Goal: Task Accomplishment & Management: Use online tool/utility

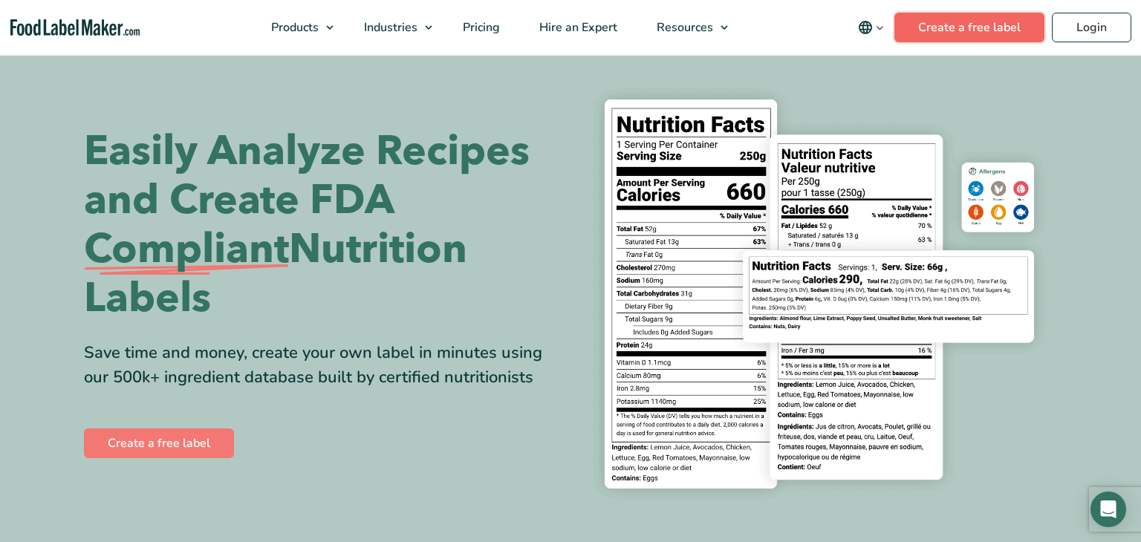
click at [964, 37] on header "Buy Now & Save Products Food Nutrition Labelling Supplements Formulation & Labe…" at bounding box center [570, 28] width 1141 height 56
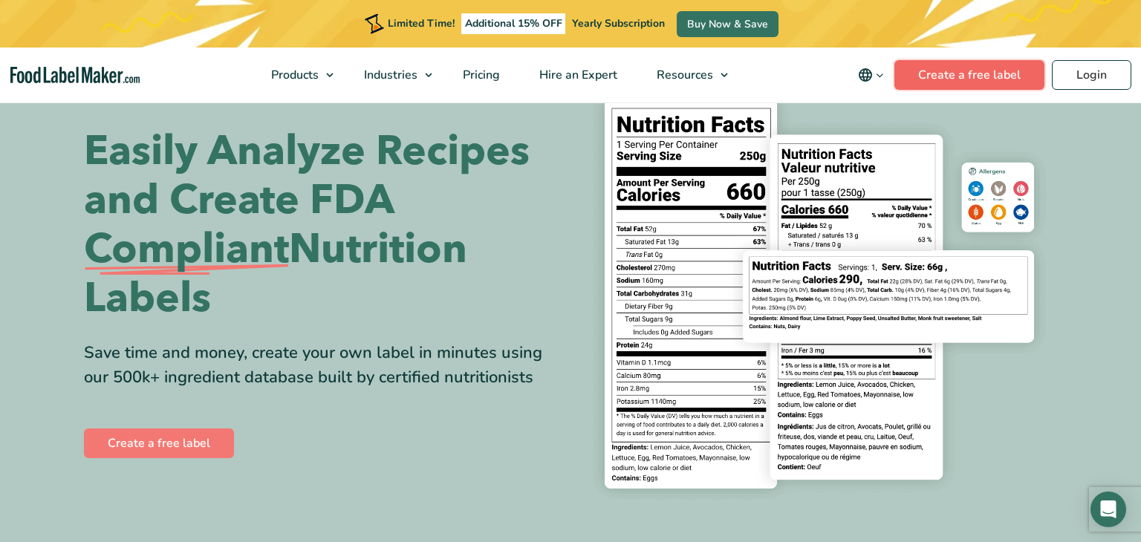
click at [979, 82] on link "Create a free label" at bounding box center [970, 75] width 150 height 30
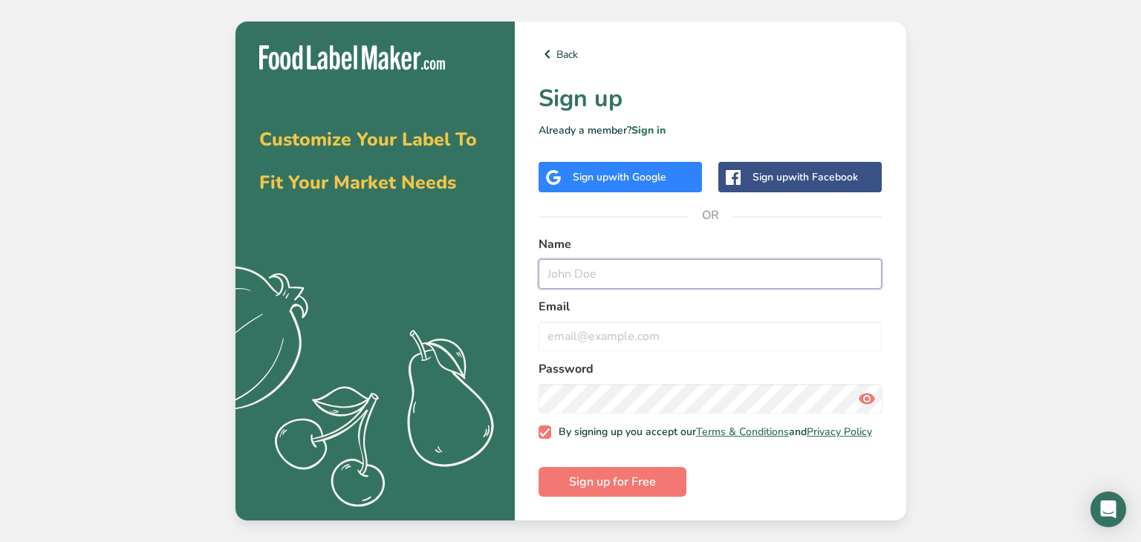
click at [564, 269] on input "text" at bounding box center [711, 274] width 344 height 30
type input "ben"
type input "Ben reiss"
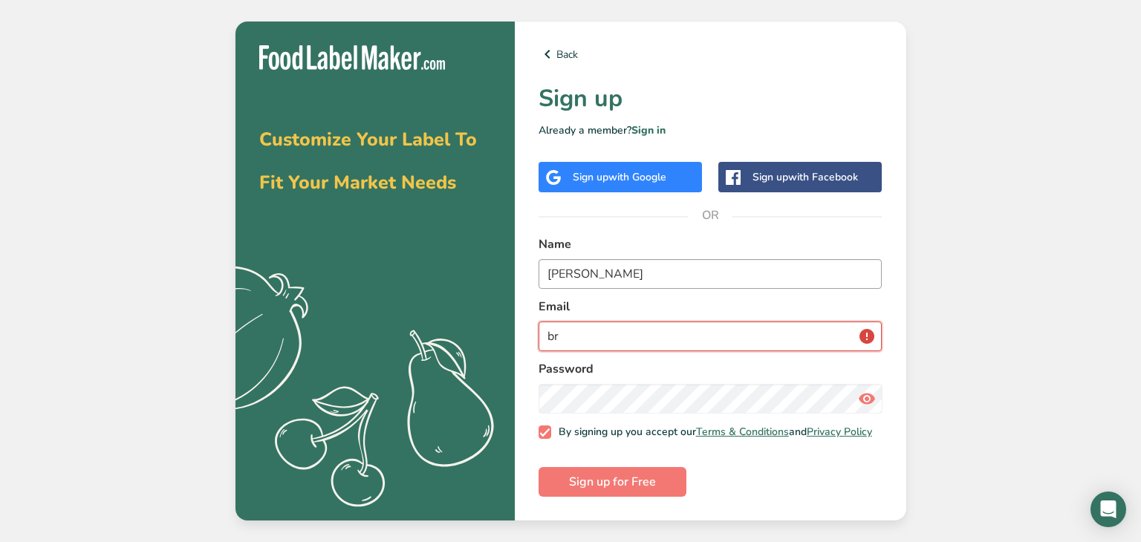
type input "b"
type input "movingforward_13@yahoo.com"
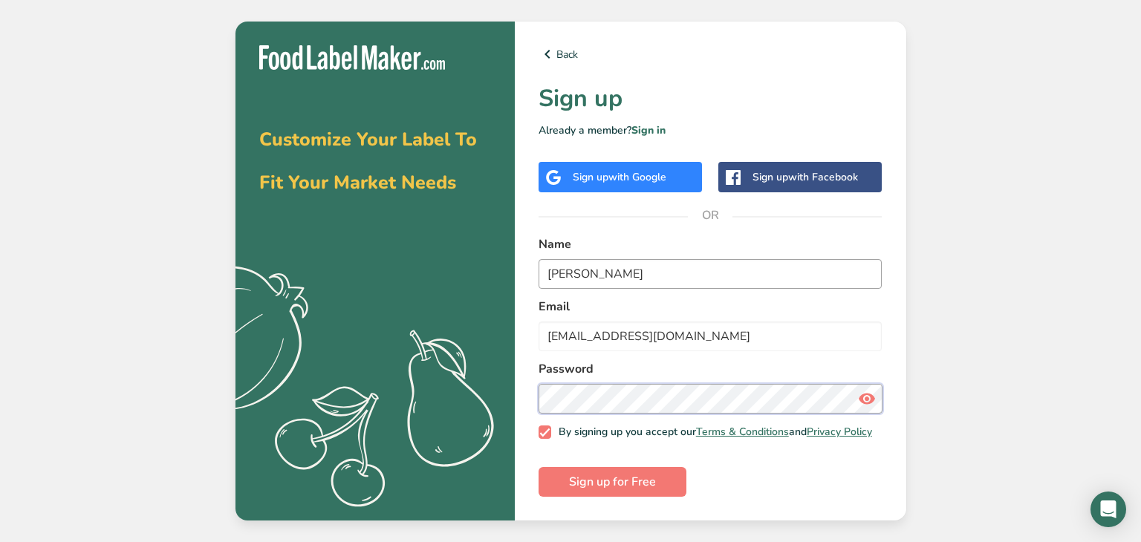
click at [539, 467] on button "Sign up for Free" at bounding box center [613, 482] width 148 height 30
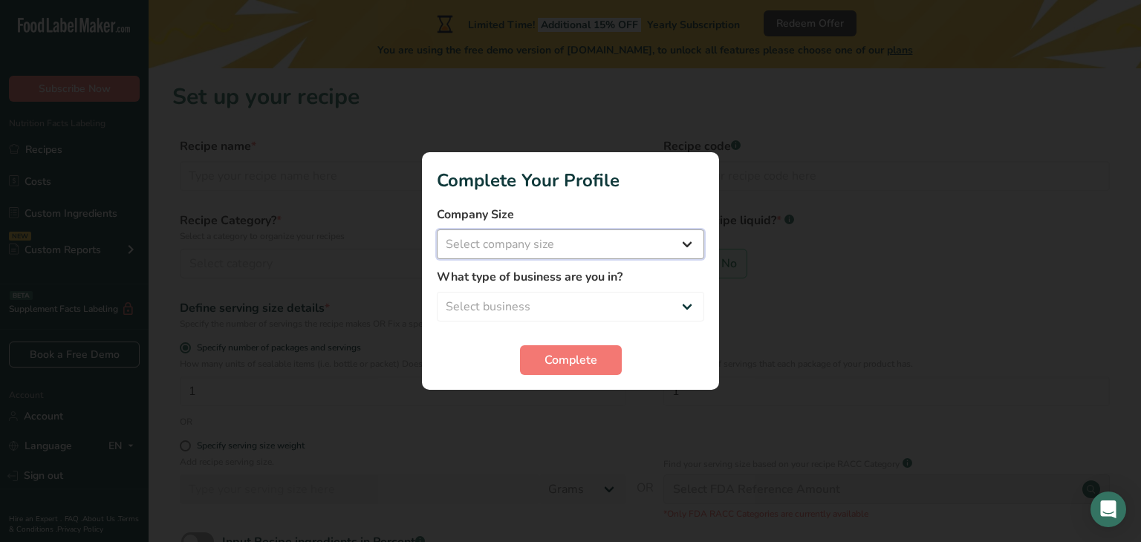
click at [597, 238] on select "Select company size Fewer than 10 Employees 10 to 50 Employees 51 to 500 Employ…" at bounding box center [570, 245] width 267 height 30
select select "1"
click at [437, 230] on select "Select company size Fewer than 10 Employees 10 to 50 Employees 51 to 500 Employ…" at bounding box center [570, 245] width 267 height 30
click at [555, 302] on select "Select business Packaged Food Manufacturer Restaurant & Cafe Bakery Meal Plans …" at bounding box center [570, 307] width 267 height 30
select select "2"
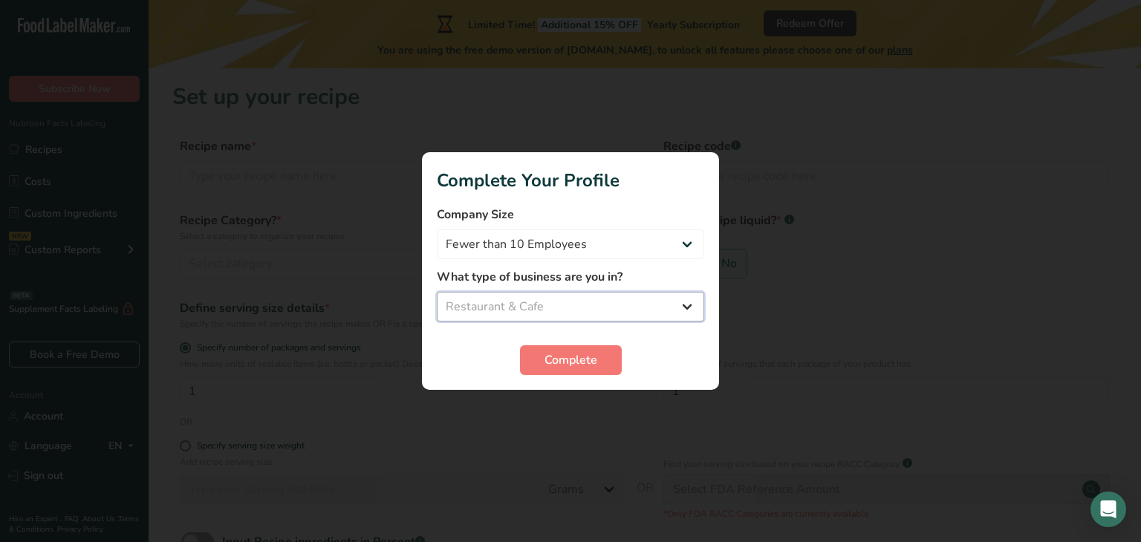
click at [437, 292] on select "Select business Packaged Food Manufacturer Restaurant & Cafe Bakery Meal Plans …" at bounding box center [570, 307] width 267 height 30
click at [573, 370] on button "Complete" at bounding box center [571, 361] width 102 height 30
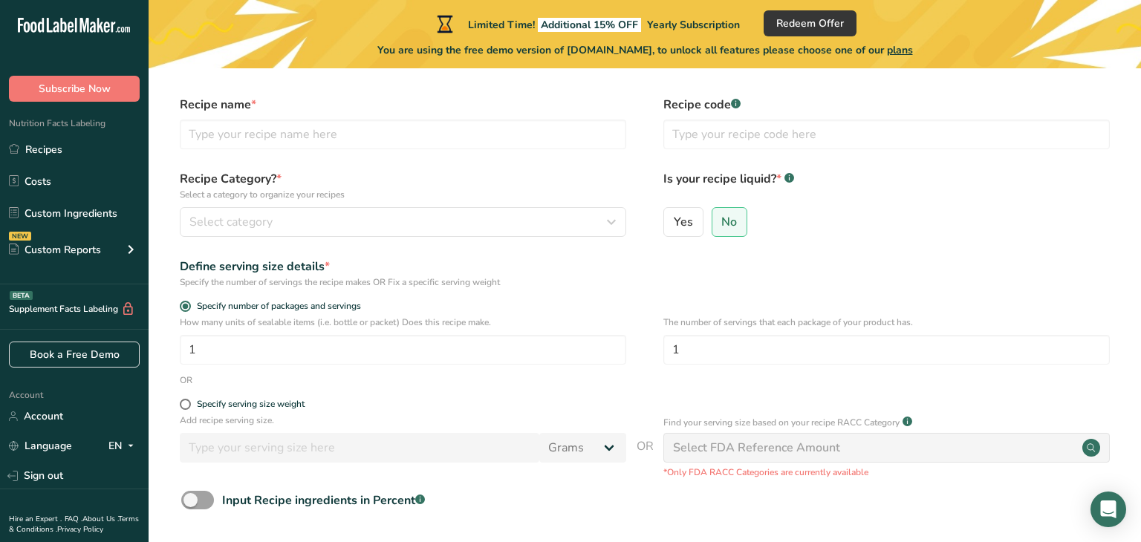
scroll to position [166, 0]
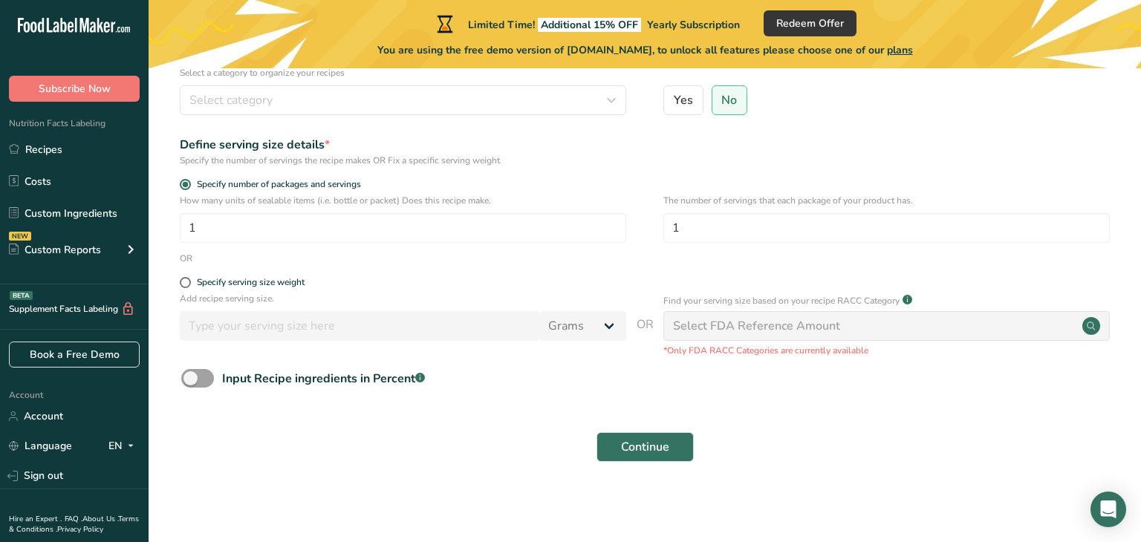
click at [760, 339] on div "Find your serving size based on your recipe RACC Category .a-a{fill:#347362;}.b…" at bounding box center [887, 324] width 447 height 65
click at [614, 392] on div "Input Recipe ingredients in Percent .a-a{fill:#347362;}.b-a{fill:#fff;}" at bounding box center [644, 384] width 945 height 30
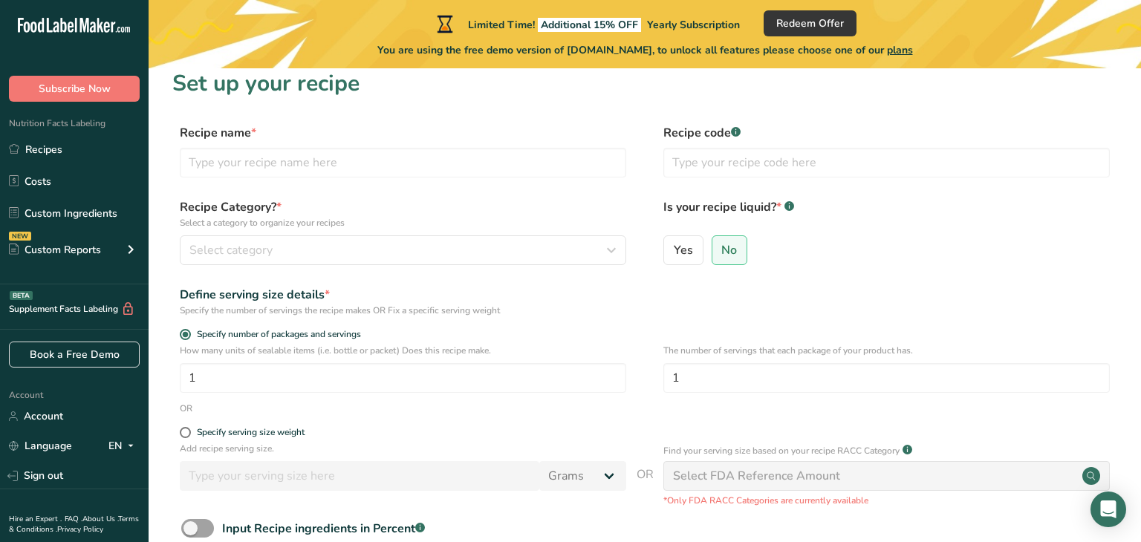
scroll to position [0, 0]
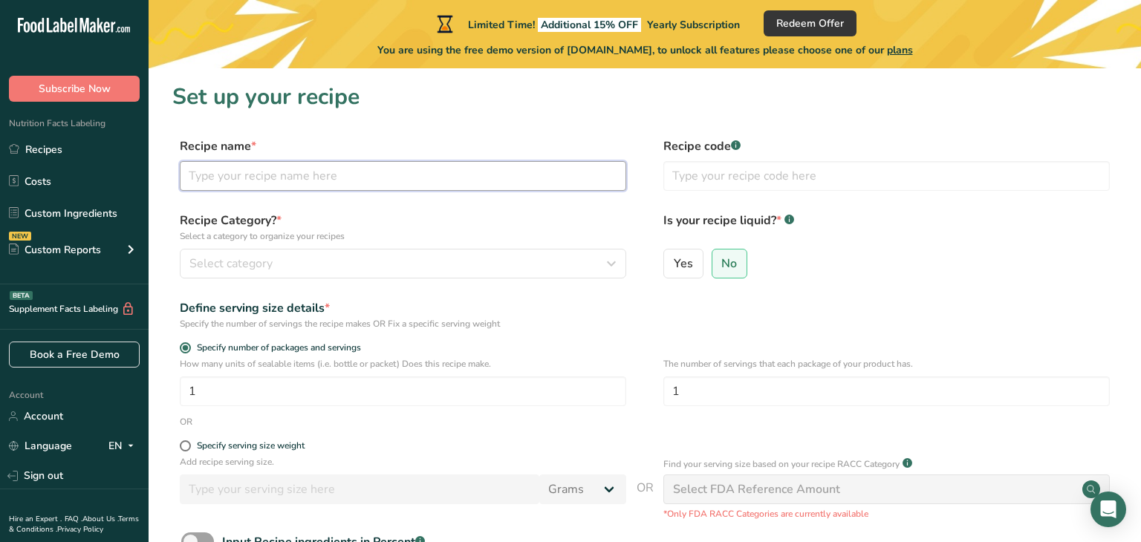
drag, startPoint x: 424, startPoint y: 175, endPoint x: 433, endPoint y: 188, distance: 15.9
click at [429, 180] on input "text" at bounding box center [403, 176] width 447 height 30
type input "Fruity Fluffs"
click at [609, 268] on icon "button" at bounding box center [612, 263] width 18 height 27
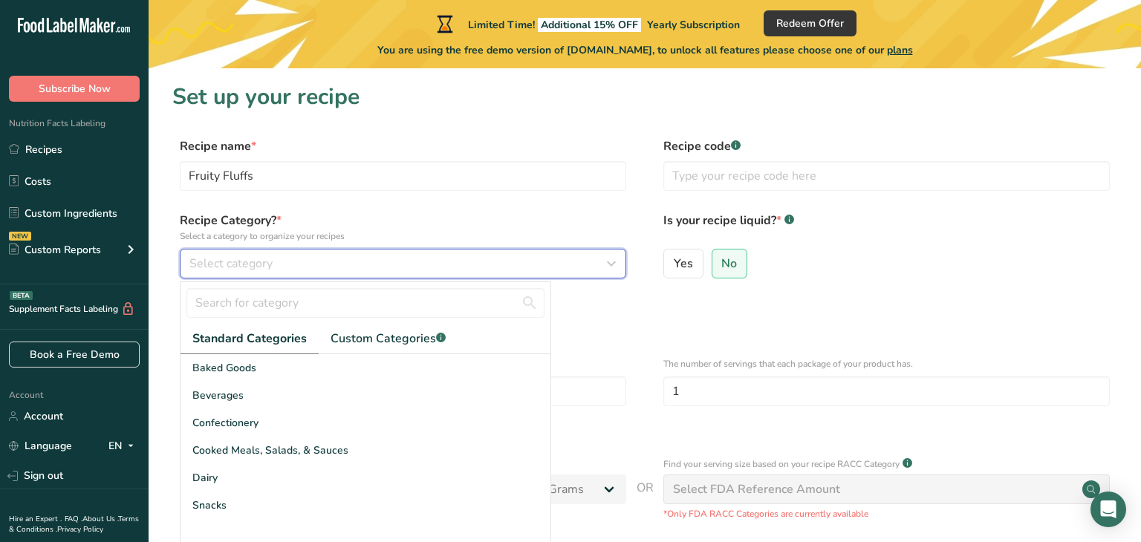
click at [612, 265] on icon "button" at bounding box center [612, 263] width 18 height 27
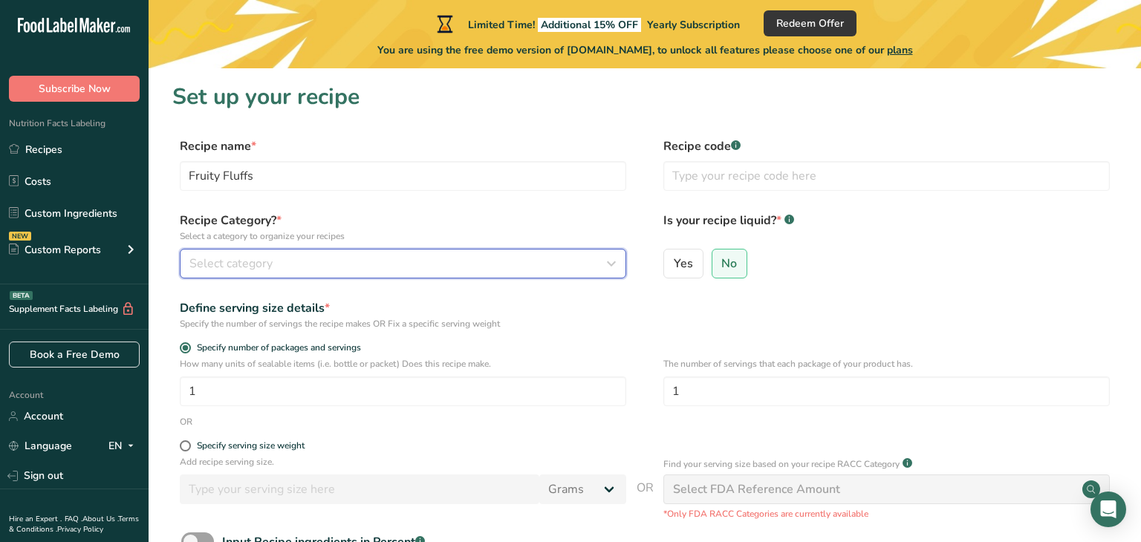
click at [612, 265] on icon "button" at bounding box center [612, 263] width 18 height 27
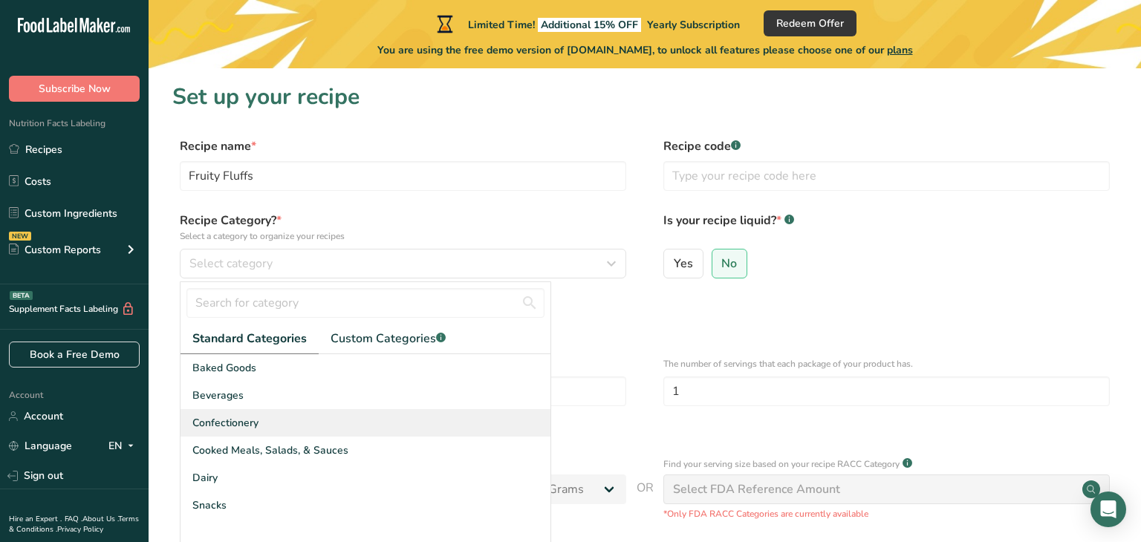
click at [307, 425] on div "Confectionery" at bounding box center [366, 422] width 370 height 27
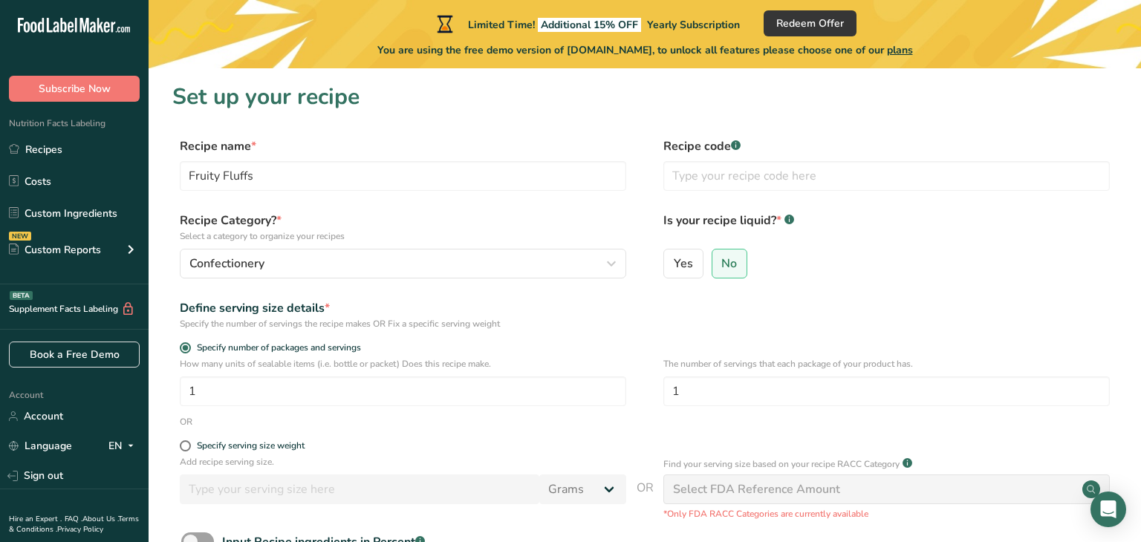
click at [520, 307] on div "Define serving size details *" at bounding box center [403, 308] width 447 height 18
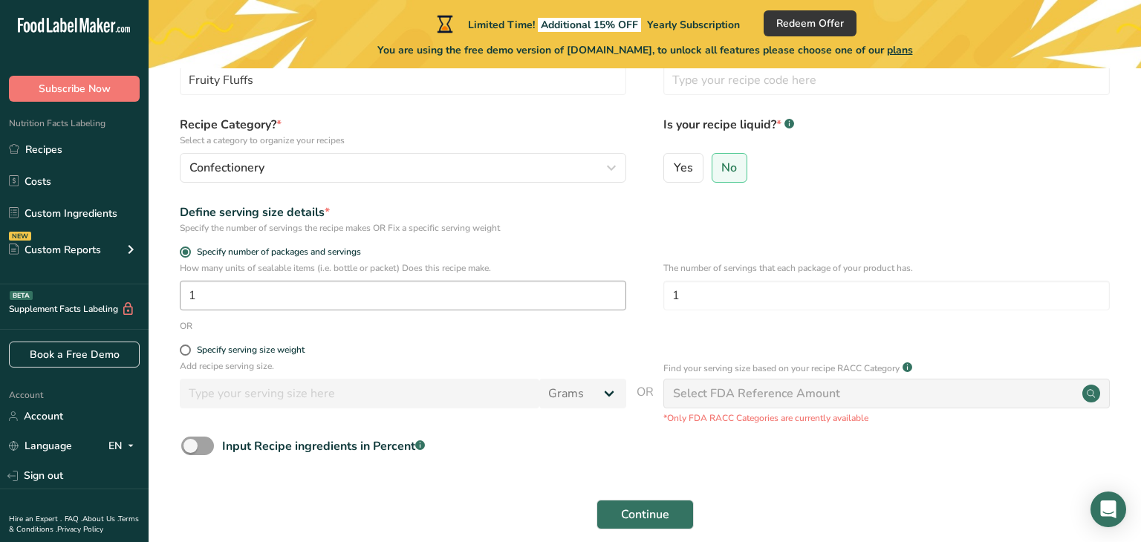
scroll to position [97, 0]
click at [328, 290] on input "1" at bounding box center [403, 295] width 447 height 30
click at [725, 296] on input "1" at bounding box center [887, 295] width 447 height 30
drag, startPoint x: 184, startPoint y: 352, endPoint x: 190, endPoint y: 358, distance: 8.9
click at [185, 352] on span at bounding box center [185, 349] width 11 height 11
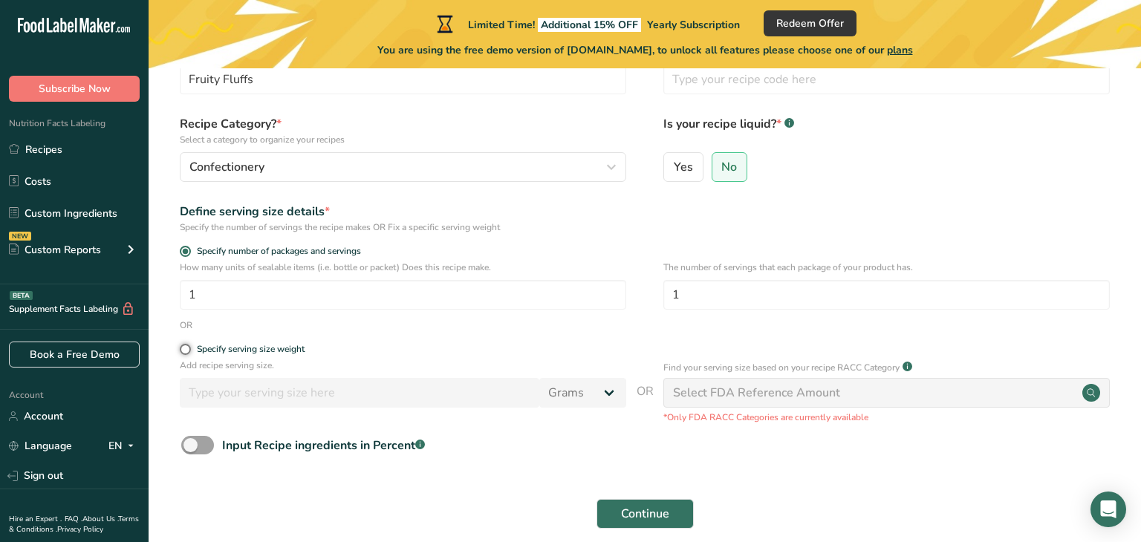
click at [185, 352] on input "Specify serving size weight" at bounding box center [185, 350] width 10 height 10
radio input "true"
radio input "false"
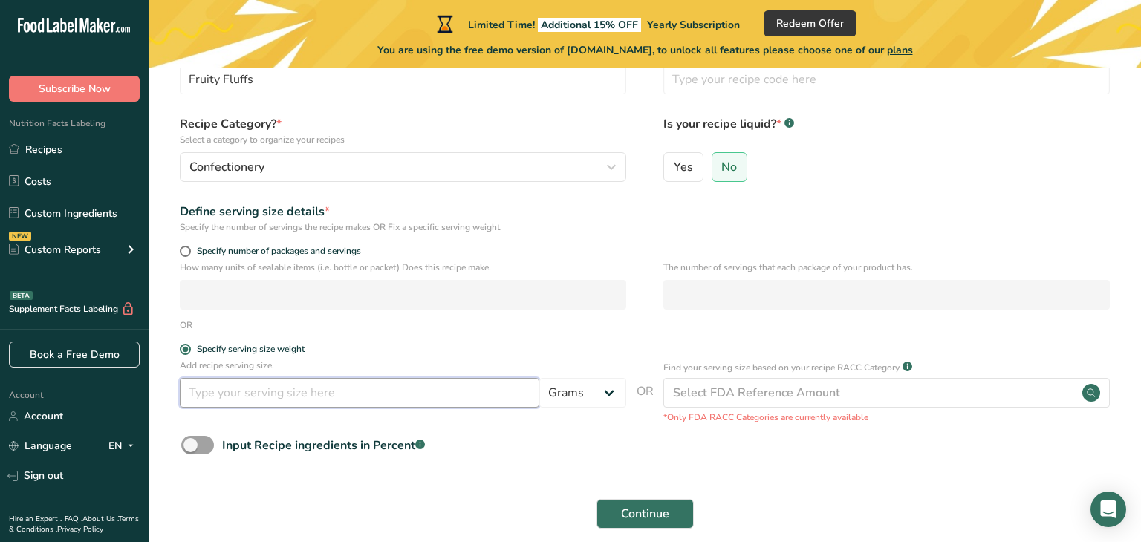
click at [281, 390] on input "number" at bounding box center [360, 393] width 360 height 30
type input "1.25"
click at [589, 395] on select "Grams kg mg mcg lb oz l mL fl oz tbsp tsp cup qt gallon" at bounding box center [582, 393] width 87 height 30
select select "5"
click at [539, 379] on select "Grams kg mg mcg lb oz l mL fl oz tbsp tsp cup qt gallon" at bounding box center [582, 393] width 87 height 30
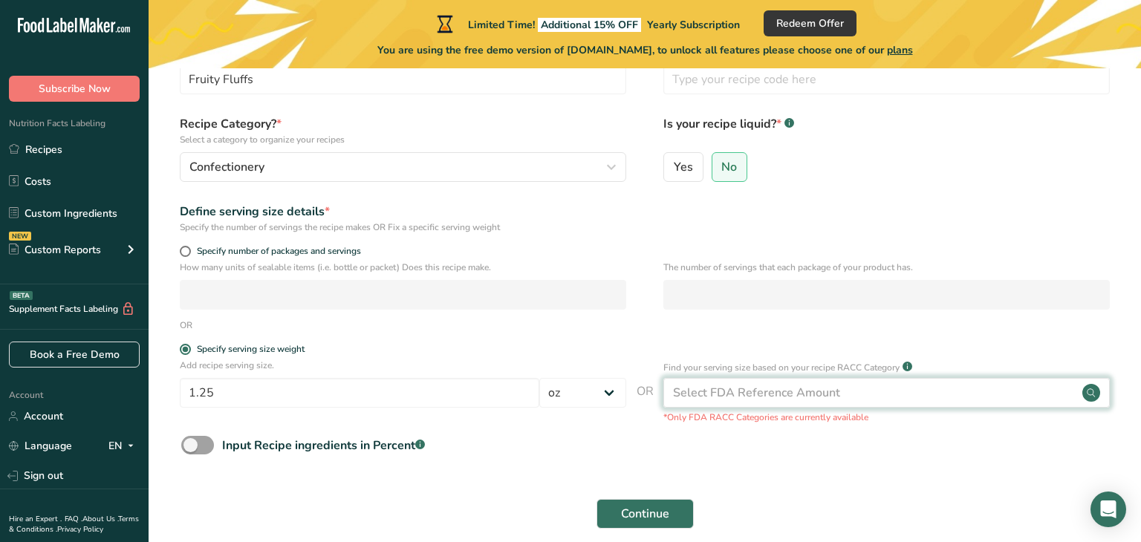
click at [762, 393] on div "Select FDA Reference Amount" at bounding box center [756, 393] width 167 height 18
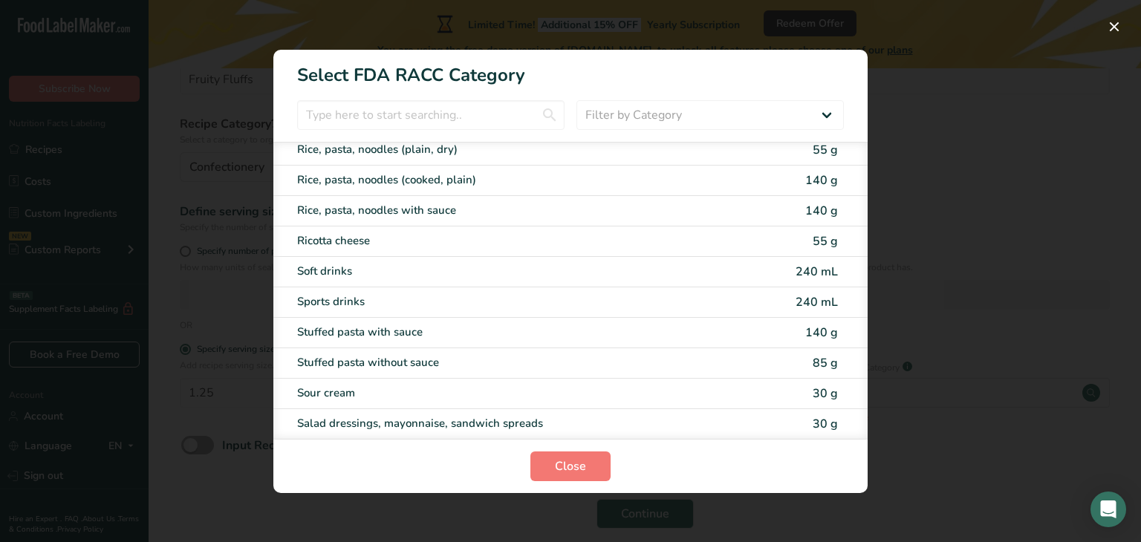
scroll to position [2303, 0]
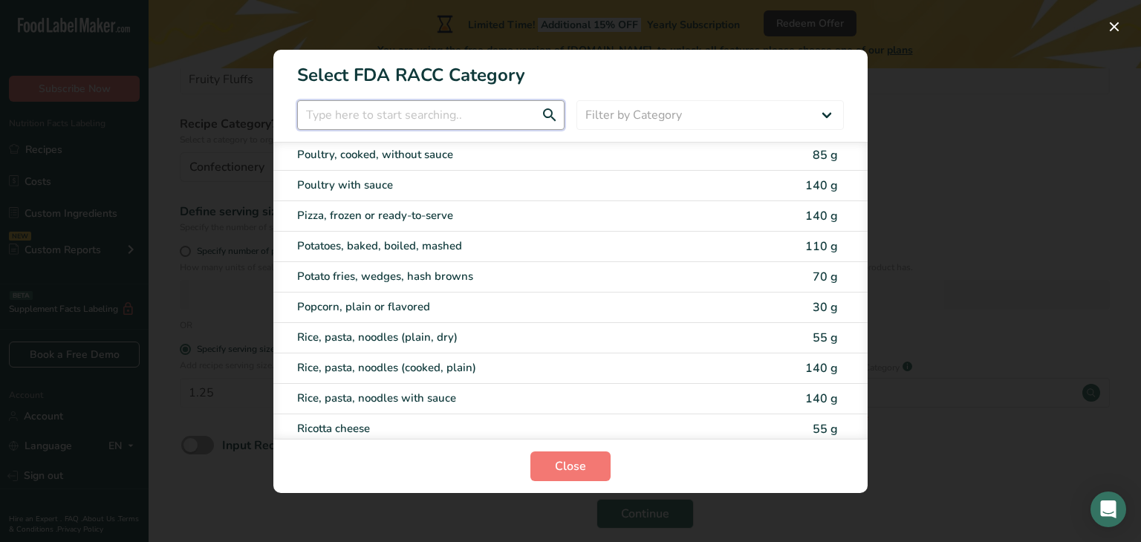
click at [418, 115] on input "RACC Category Selection Modal" at bounding box center [430, 115] width 267 height 30
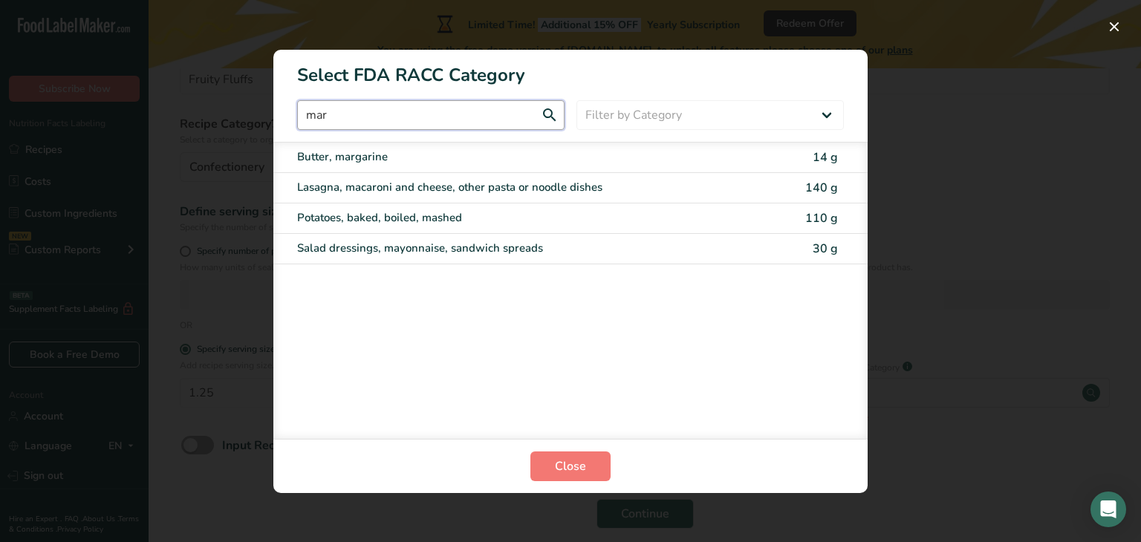
scroll to position [0, 0]
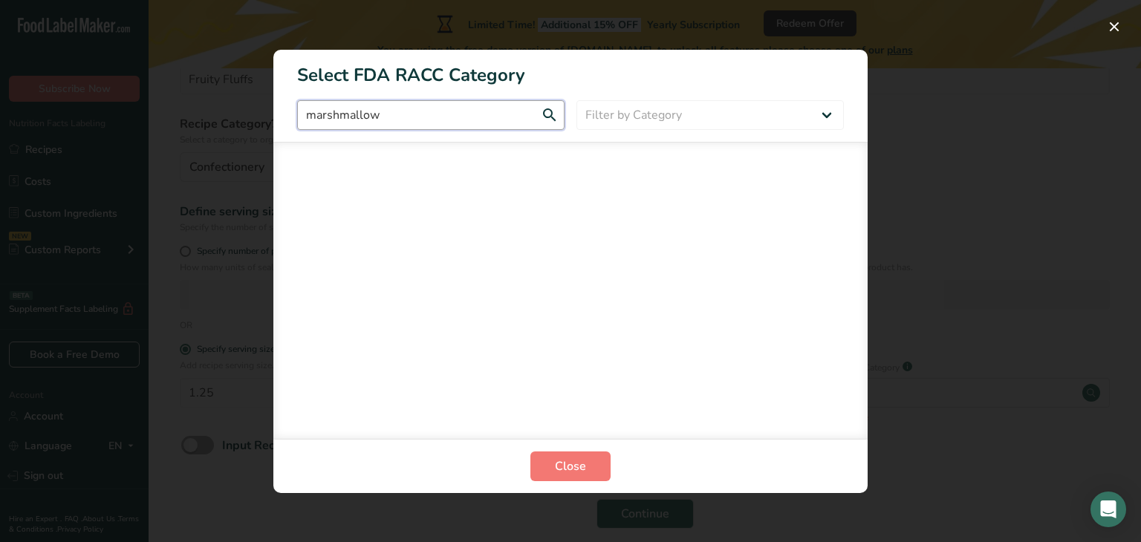
type input "marshmallow"
click at [552, 118] on input "marshmallow" at bounding box center [430, 115] width 267 height 30
click at [496, 114] on input "marshmallow" at bounding box center [430, 115] width 267 height 30
click at [759, 111] on select "Filter by Category All Bakery products Beverages Cereals and other grain produc…" at bounding box center [710, 115] width 267 height 30
select select "10"
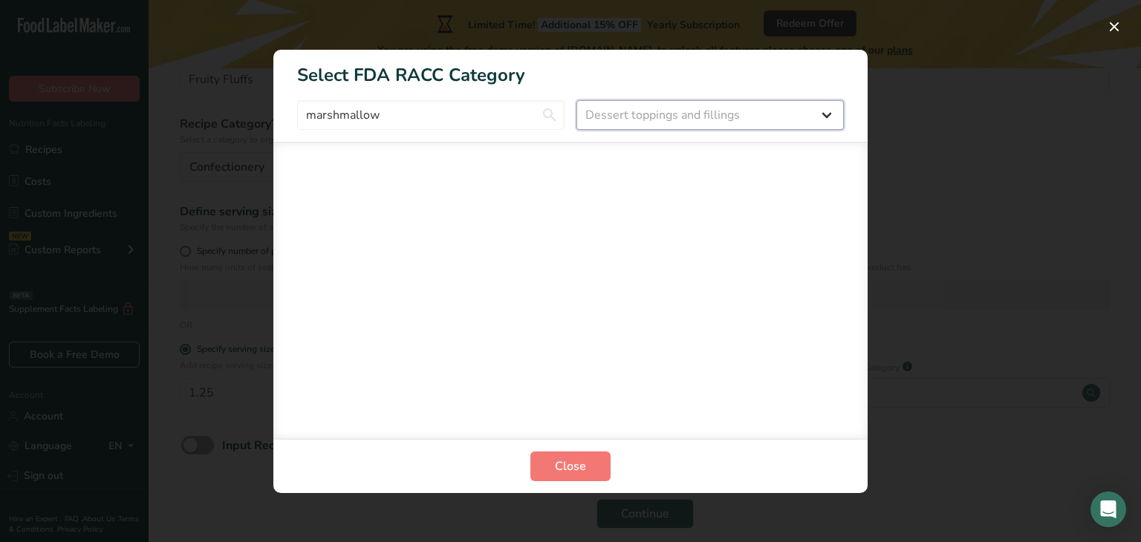
click at [577, 100] on select "Filter by Category All Bakery products Beverages Cereals and other grain produc…" at bounding box center [710, 115] width 267 height 30
drag, startPoint x: 699, startPoint y: 212, endPoint x: 654, endPoint y: 288, distance: 88.9
click at [698, 218] on div "RACC Category Selection Modal" at bounding box center [570, 290] width 594 height 297
click at [577, 465] on span "Close" at bounding box center [570, 467] width 31 height 18
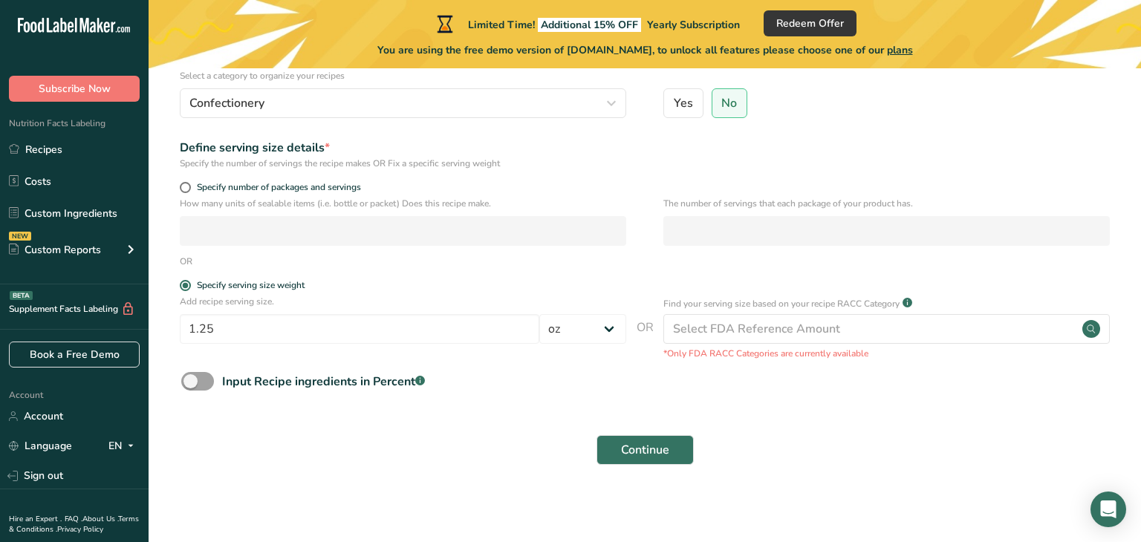
scroll to position [166, 0]
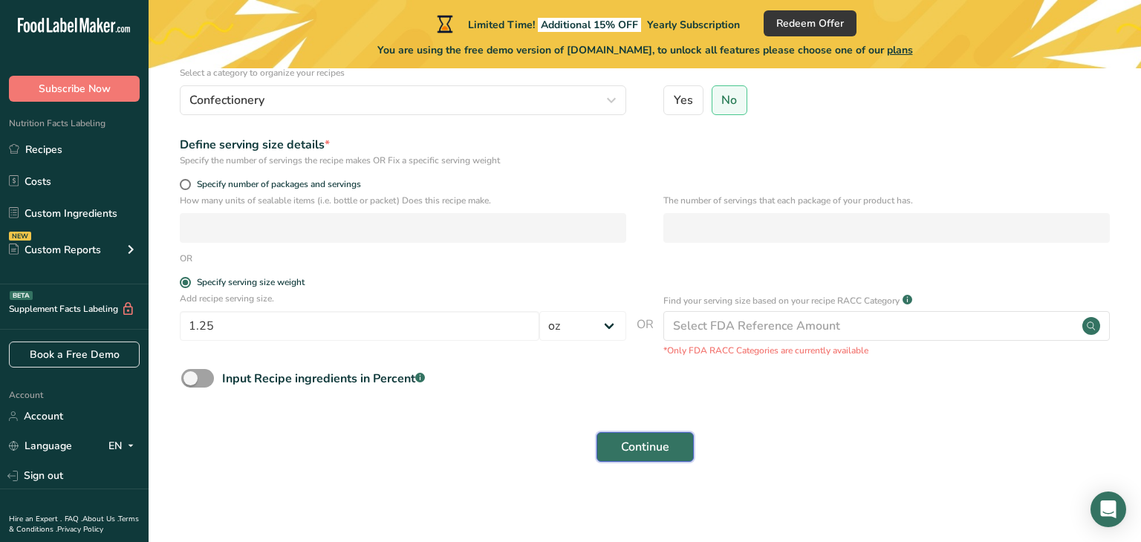
click at [636, 449] on span "Continue" at bounding box center [645, 447] width 48 height 18
